Goal: Task Accomplishment & Management: Manage account settings

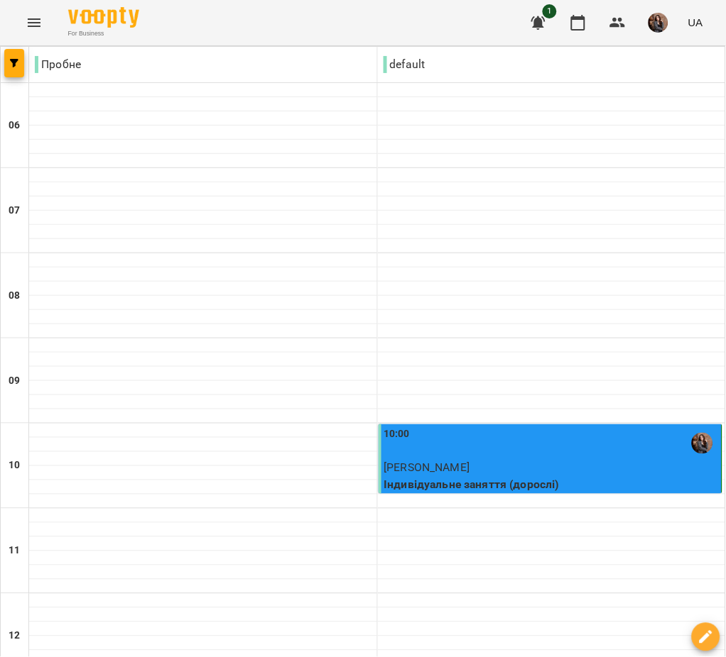
scroll to position [968, 0]
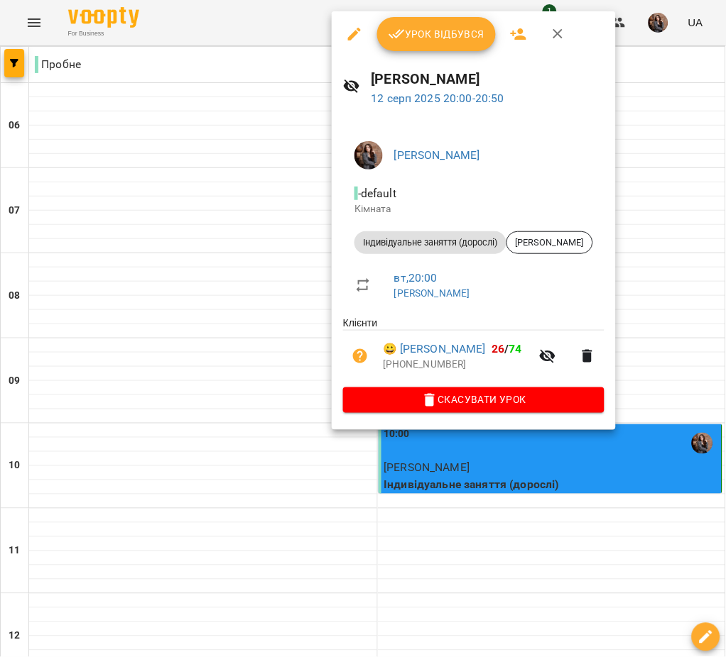
click at [415, 19] on button "Урок відбувся" at bounding box center [436, 34] width 119 height 34
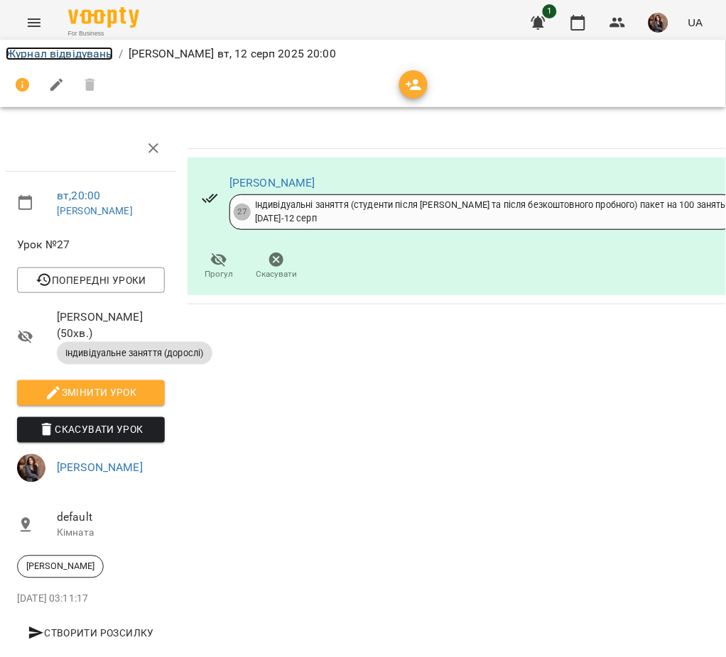
click at [97, 55] on link "Журнал відвідувань" at bounding box center [59, 53] width 107 height 13
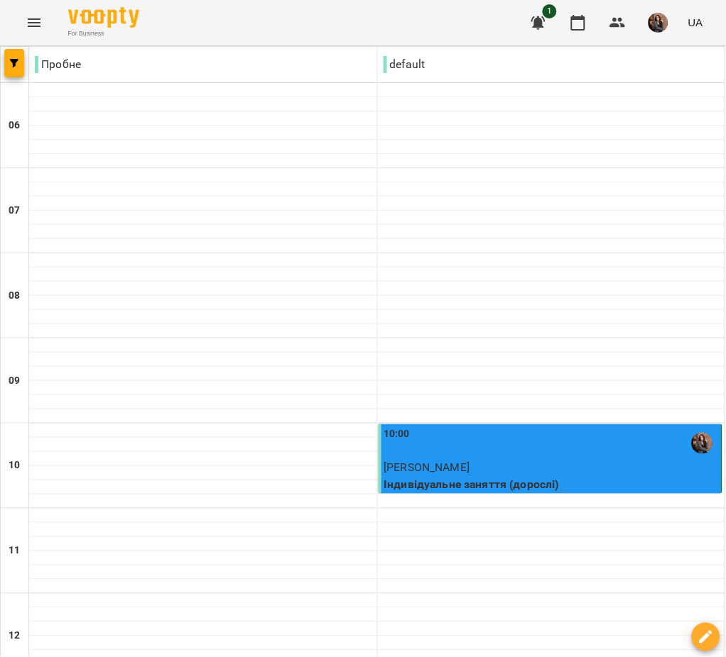
scroll to position [968, 0]
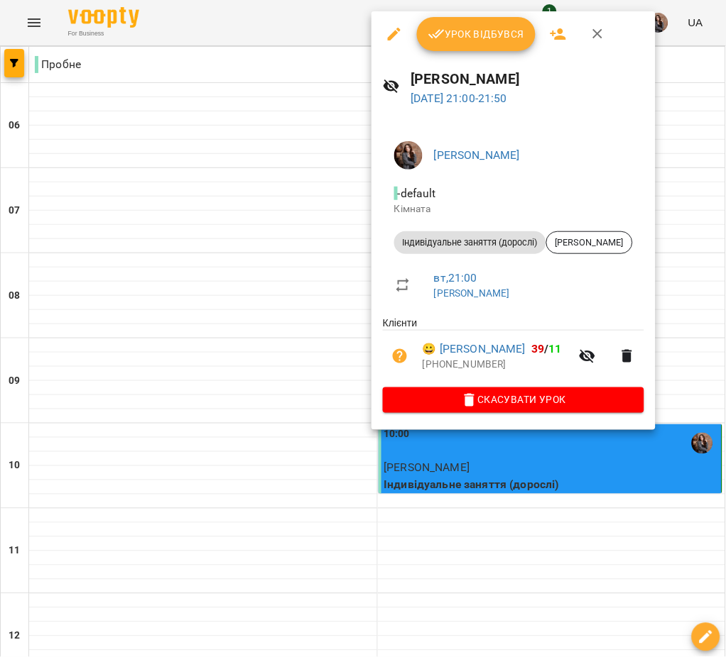
click at [466, 4] on div at bounding box center [363, 328] width 726 height 657
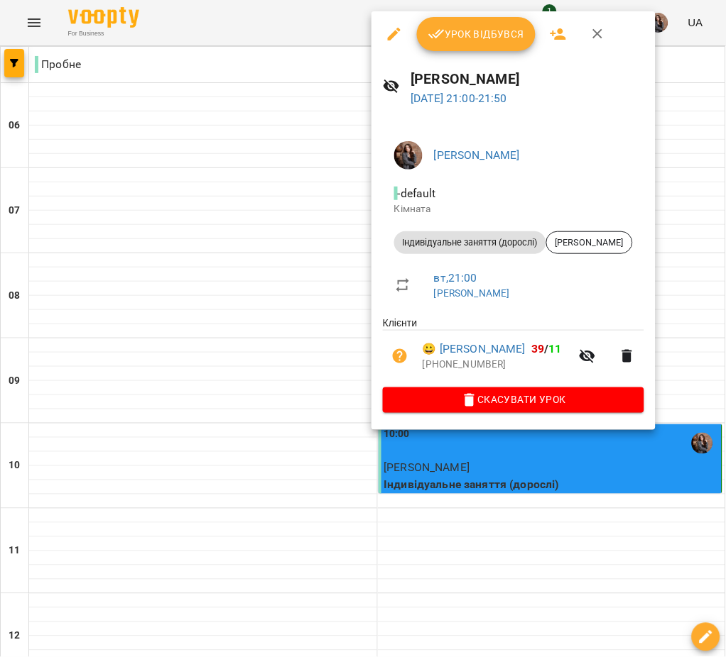
click at [498, 37] on span "Урок відбувся" at bounding box center [476, 34] width 97 height 17
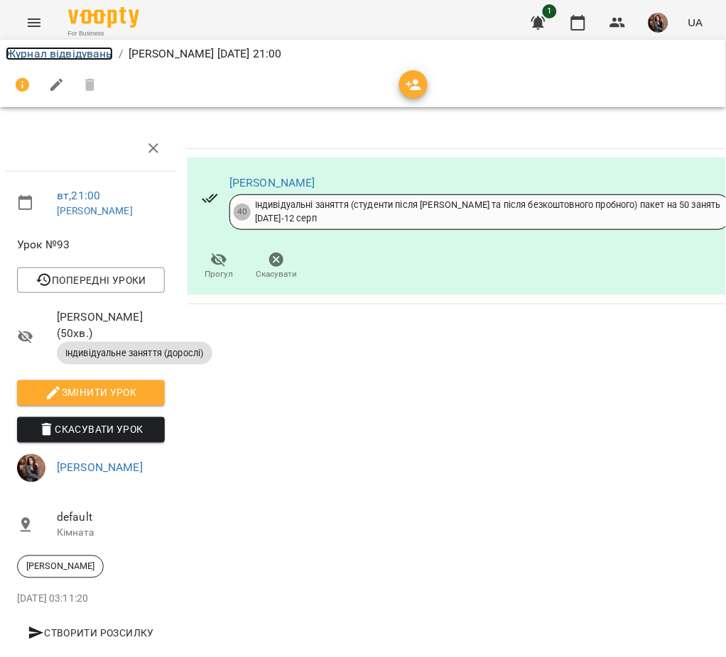
click at [80, 50] on link "Журнал відвідувань" at bounding box center [59, 53] width 107 height 13
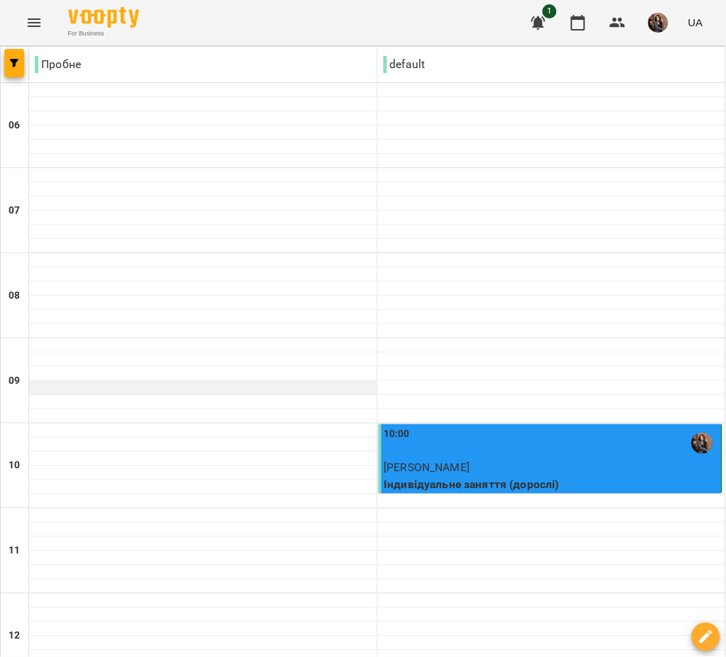
scroll to position [968, 0]
